Goal: Navigation & Orientation: Go to known website

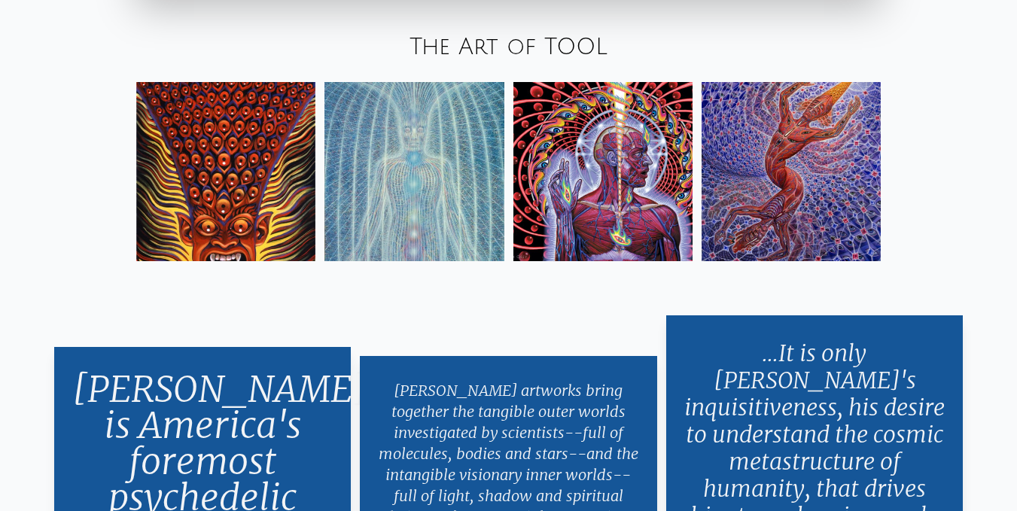
scroll to position [2529, 0]
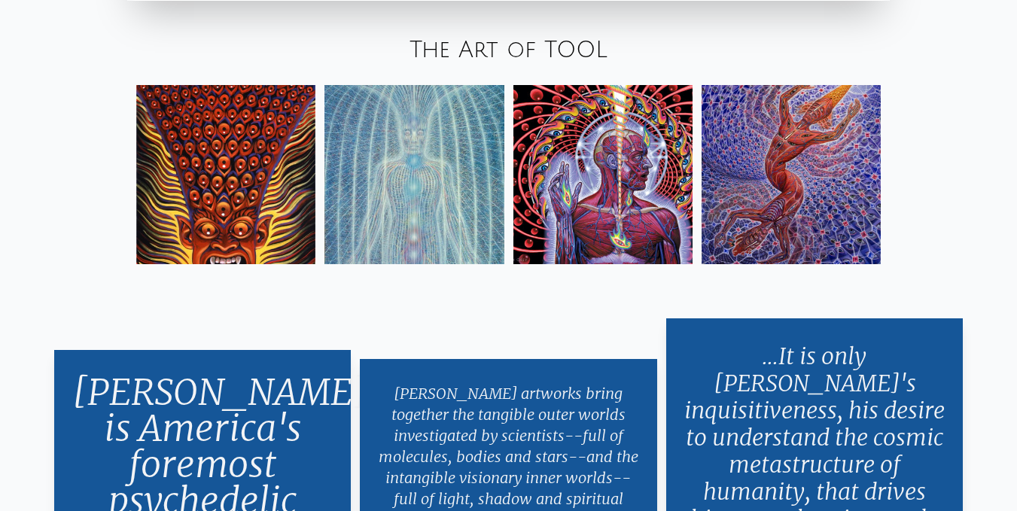
click at [819, 121] on img at bounding box center [790, 174] width 179 height 179
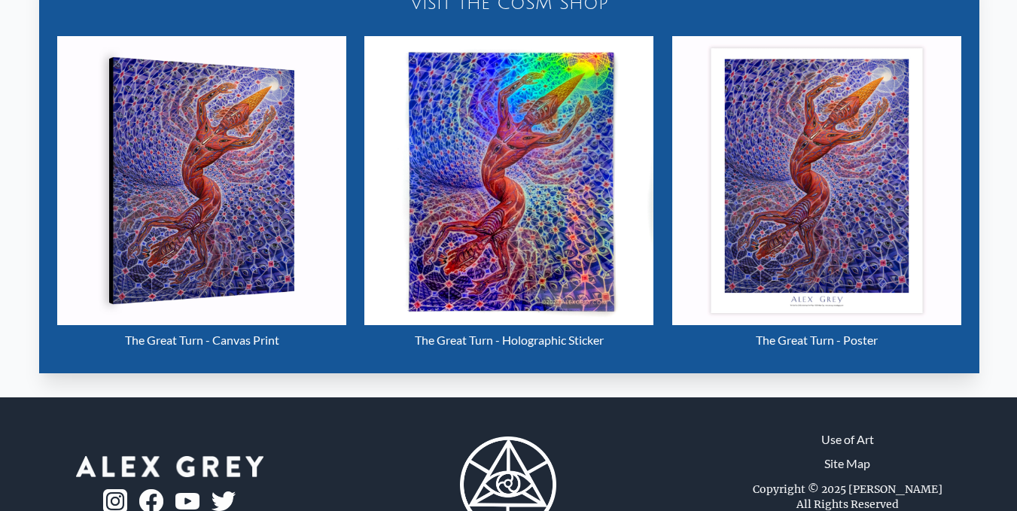
scroll to position [686, 0]
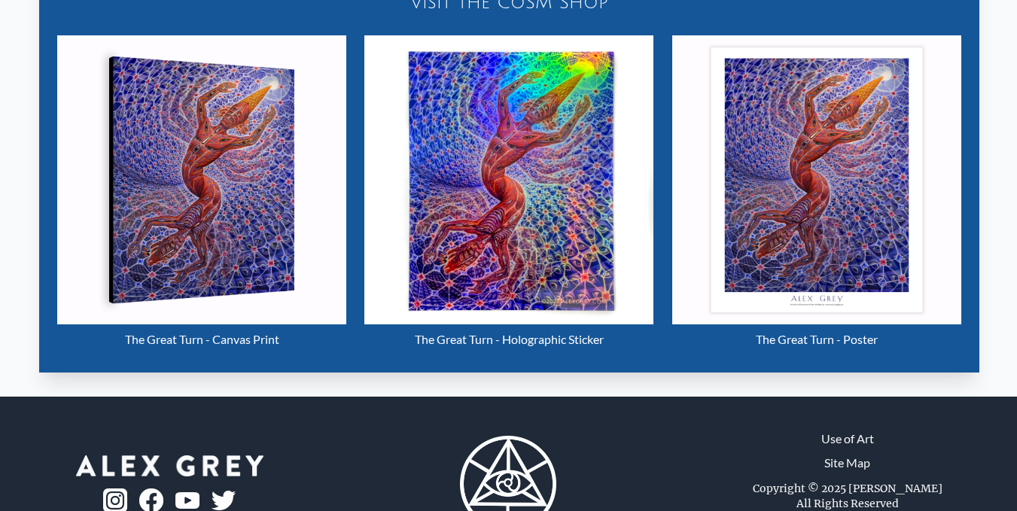
click at [526, 165] on img "29 / 33" at bounding box center [508, 179] width 289 height 289
click at [877, 143] on img "29 / 33" at bounding box center [816, 179] width 289 height 289
